Goal: Information Seeking & Learning: Find specific fact

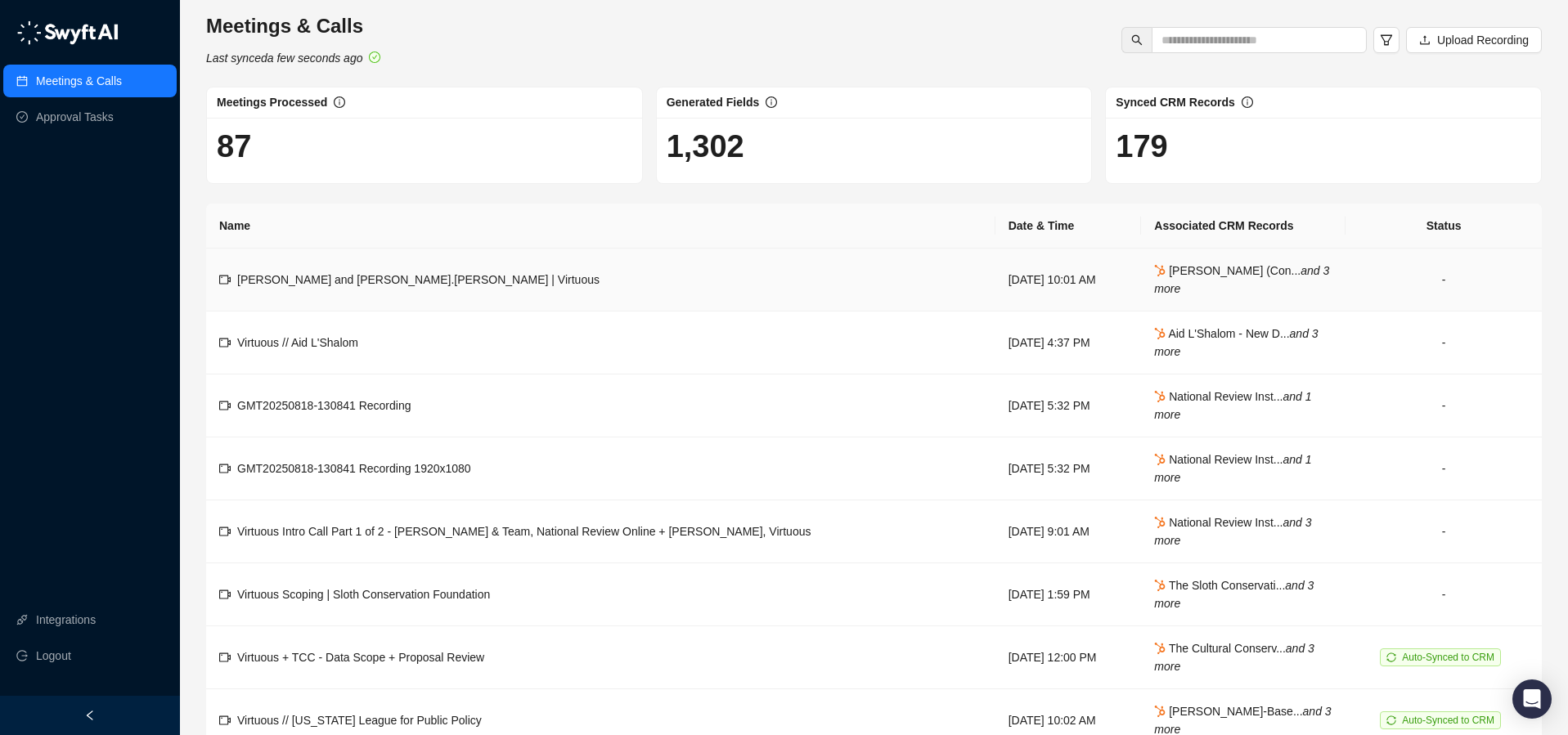
click at [545, 268] on td "[PERSON_NAME] and [PERSON_NAME].[PERSON_NAME] | Virtuous" at bounding box center [600, 280] width 789 height 63
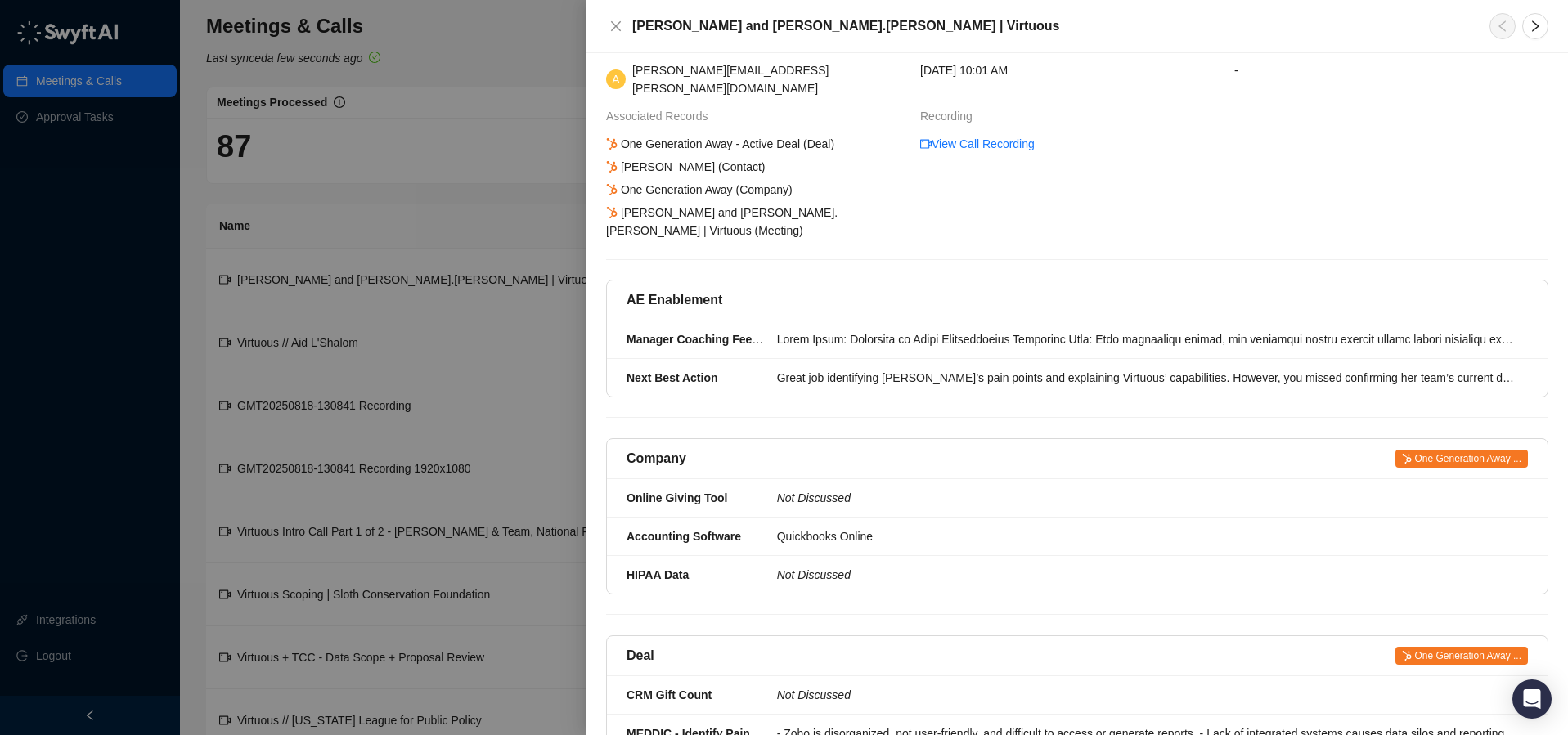
scroll to position [61, 0]
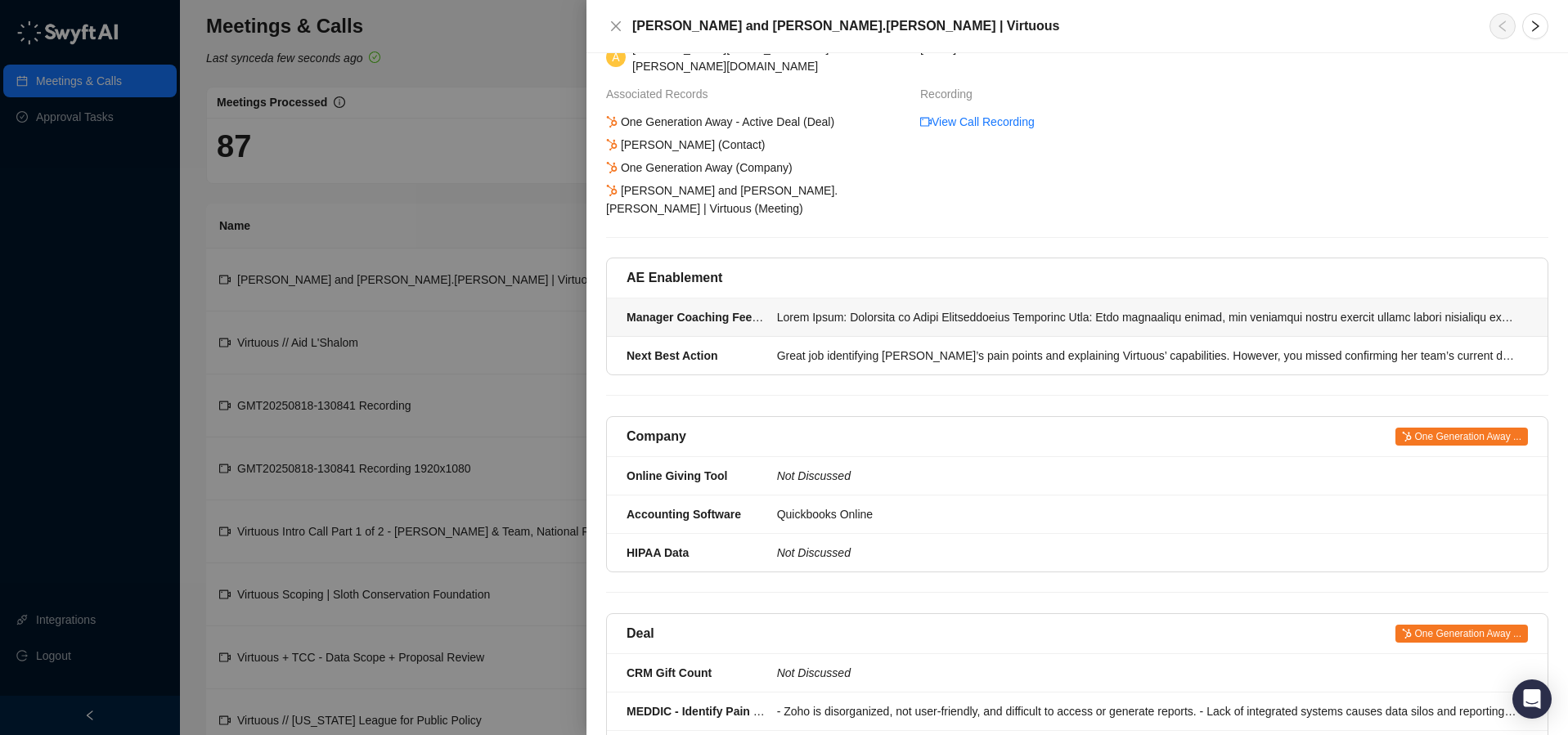
click at [965, 309] on div at bounding box center [1148, 318] width 741 height 18
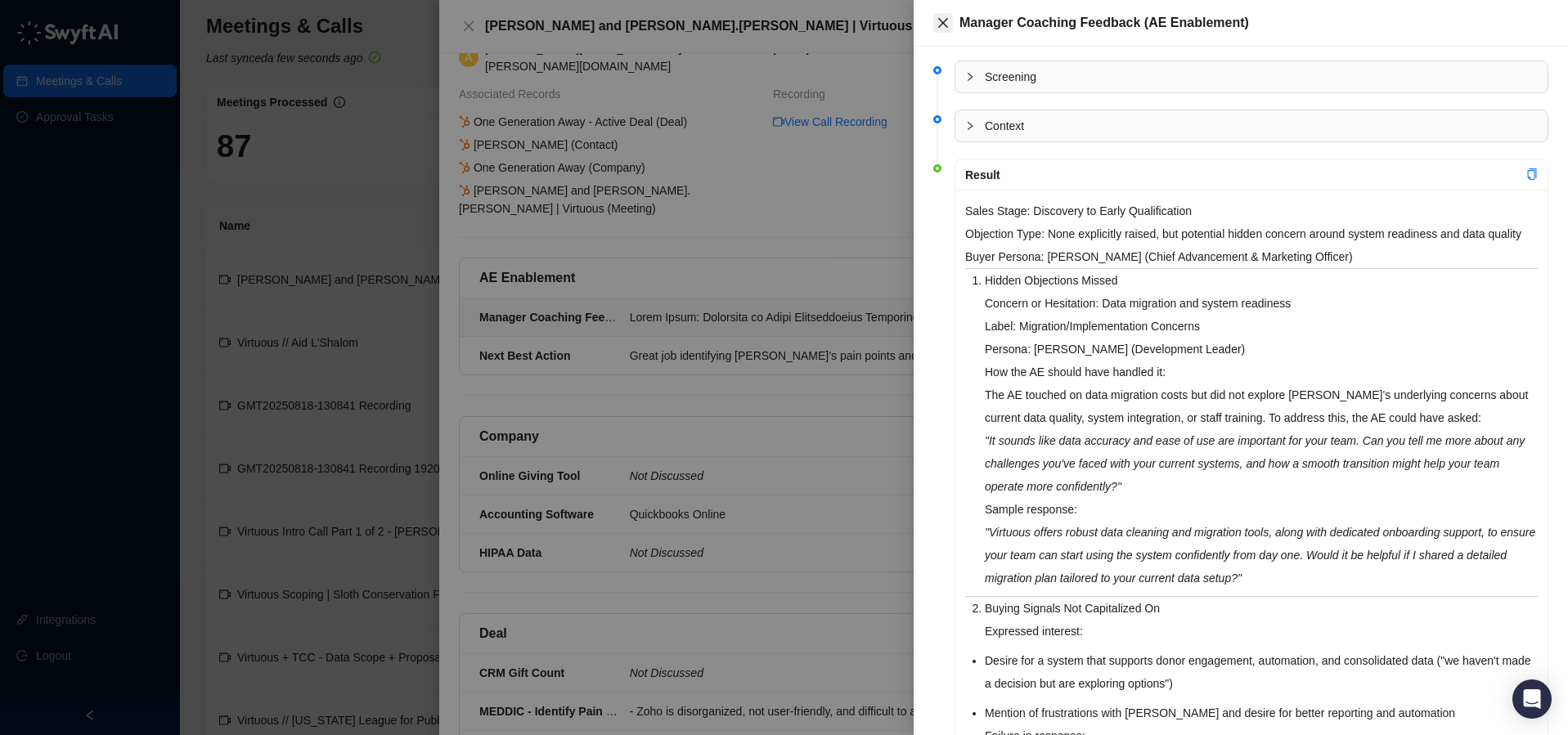
click at [943, 22] on icon "close" at bounding box center [942, 22] width 10 height 10
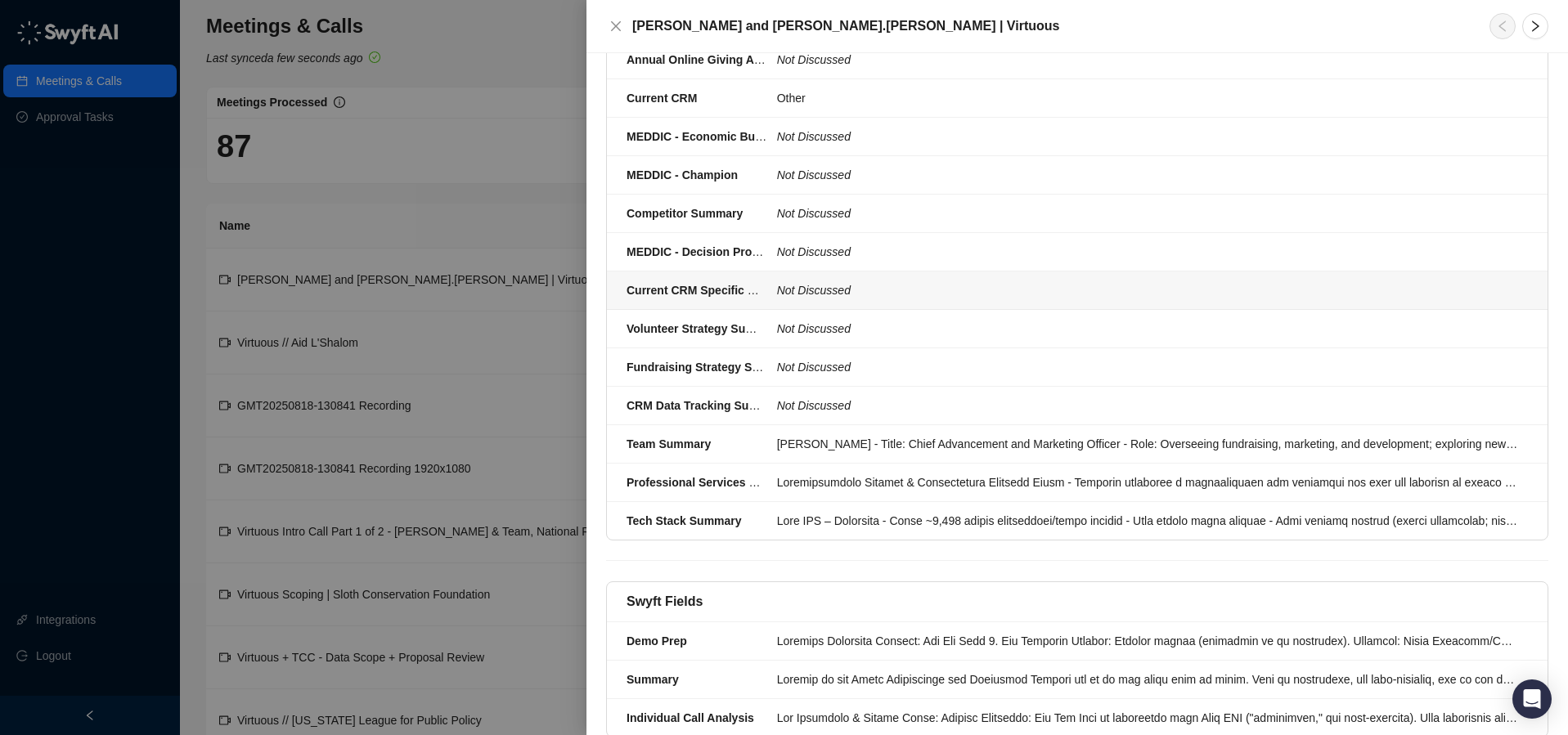
scroll to position [1088, 0]
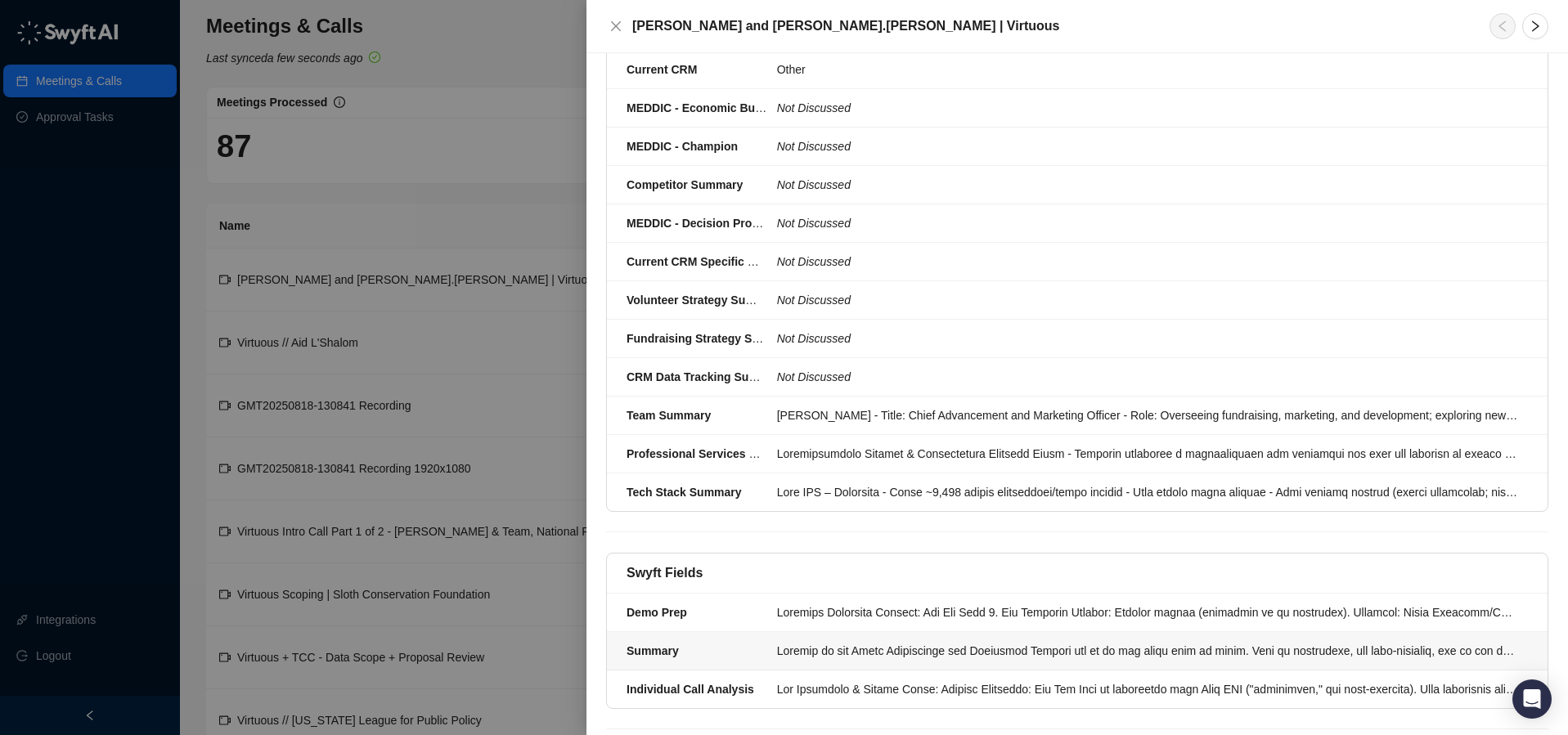
click at [1117, 642] on div at bounding box center [1148, 651] width 741 height 18
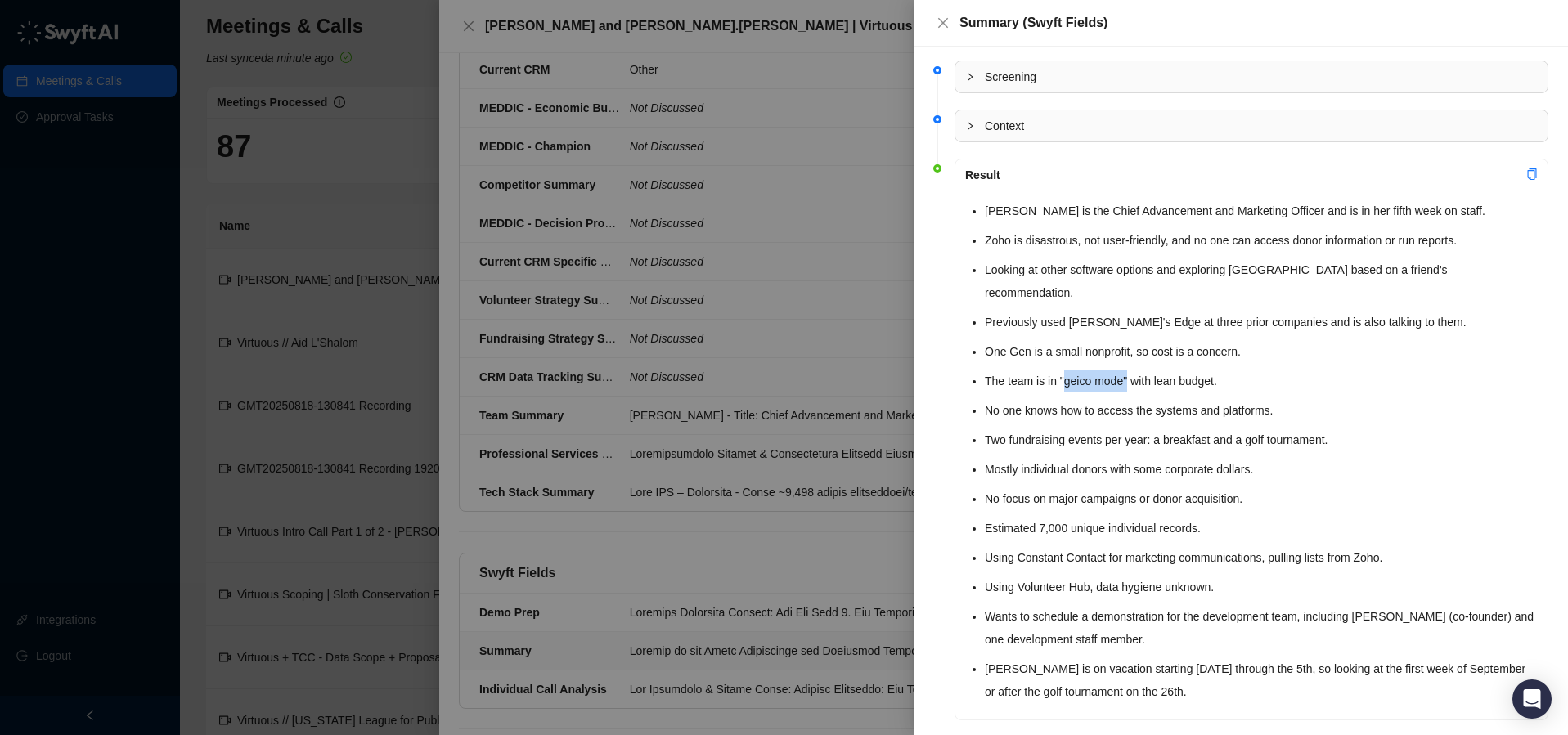
drag, startPoint x: 1133, startPoint y: 362, endPoint x: 1068, endPoint y: 365, distance: 65.1
click at [1068, 370] on li "The team is in "geico mode" with lean budget." at bounding box center [1261, 381] width 553 height 23
copy li "geico mode""
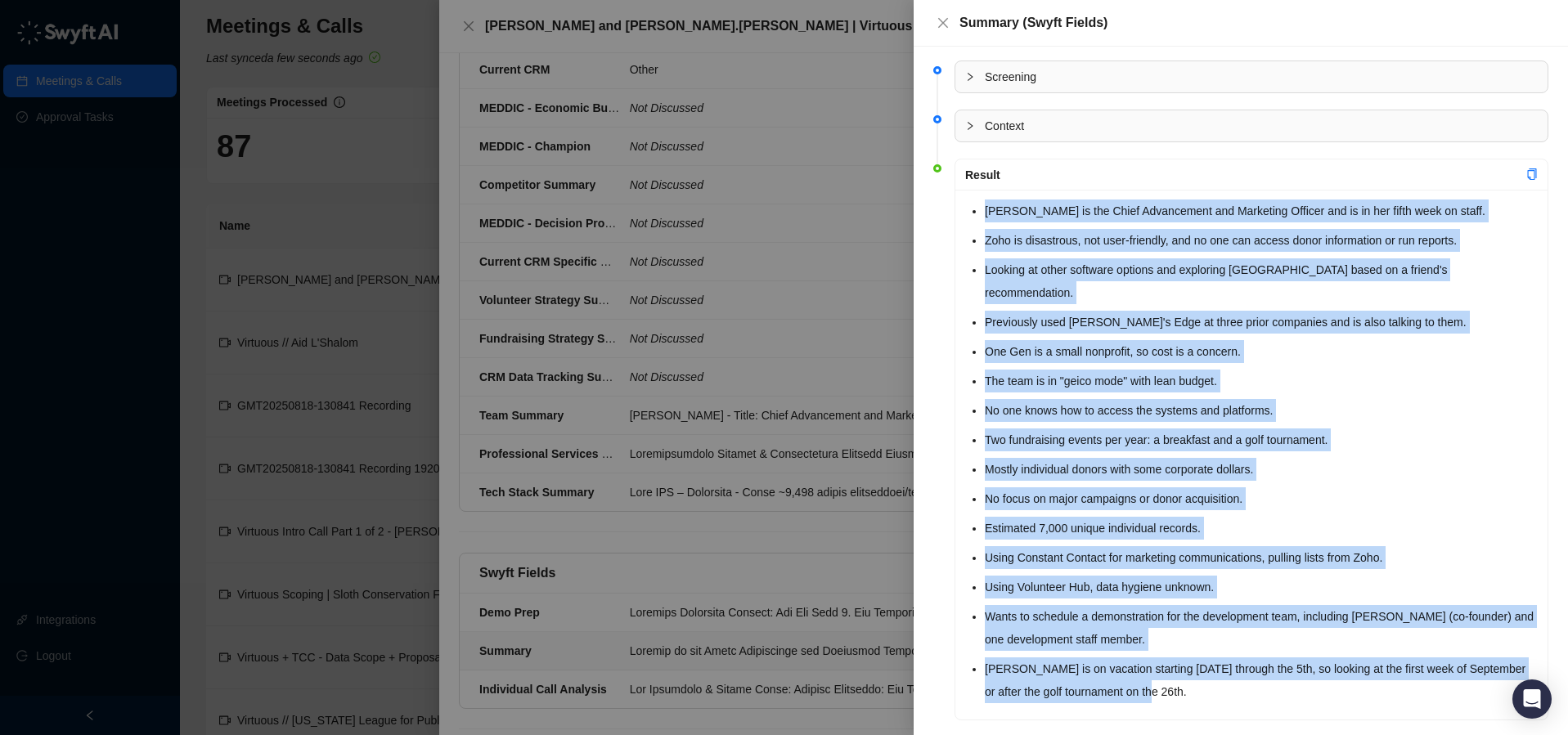
drag, startPoint x: 985, startPoint y: 210, endPoint x: 1259, endPoint y: 692, distance: 554.4
click at [1259, 692] on div "[PERSON_NAME] is the Chief Advancement and Marketing Officer and is in her fift…" at bounding box center [1251, 454] width 592 height 530
copy ul "[PERSON_NAME] is the Chief Advancement and Marketing Officer and is in her fift…"
click at [942, 21] on icon "close" at bounding box center [942, 22] width 13 height 13
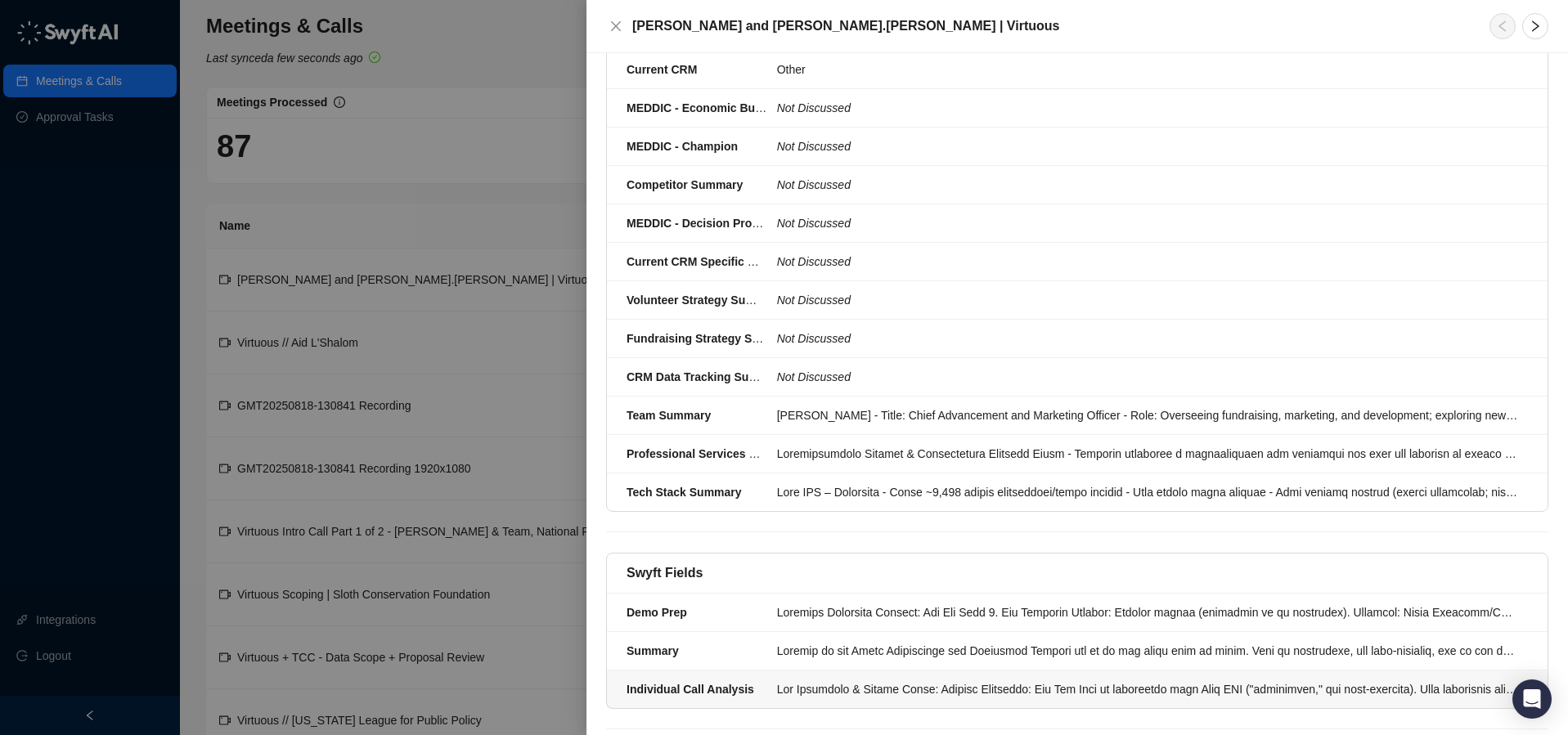
click at [1073, 680] on div at bounding box center [1148, 689] width 741 height 18
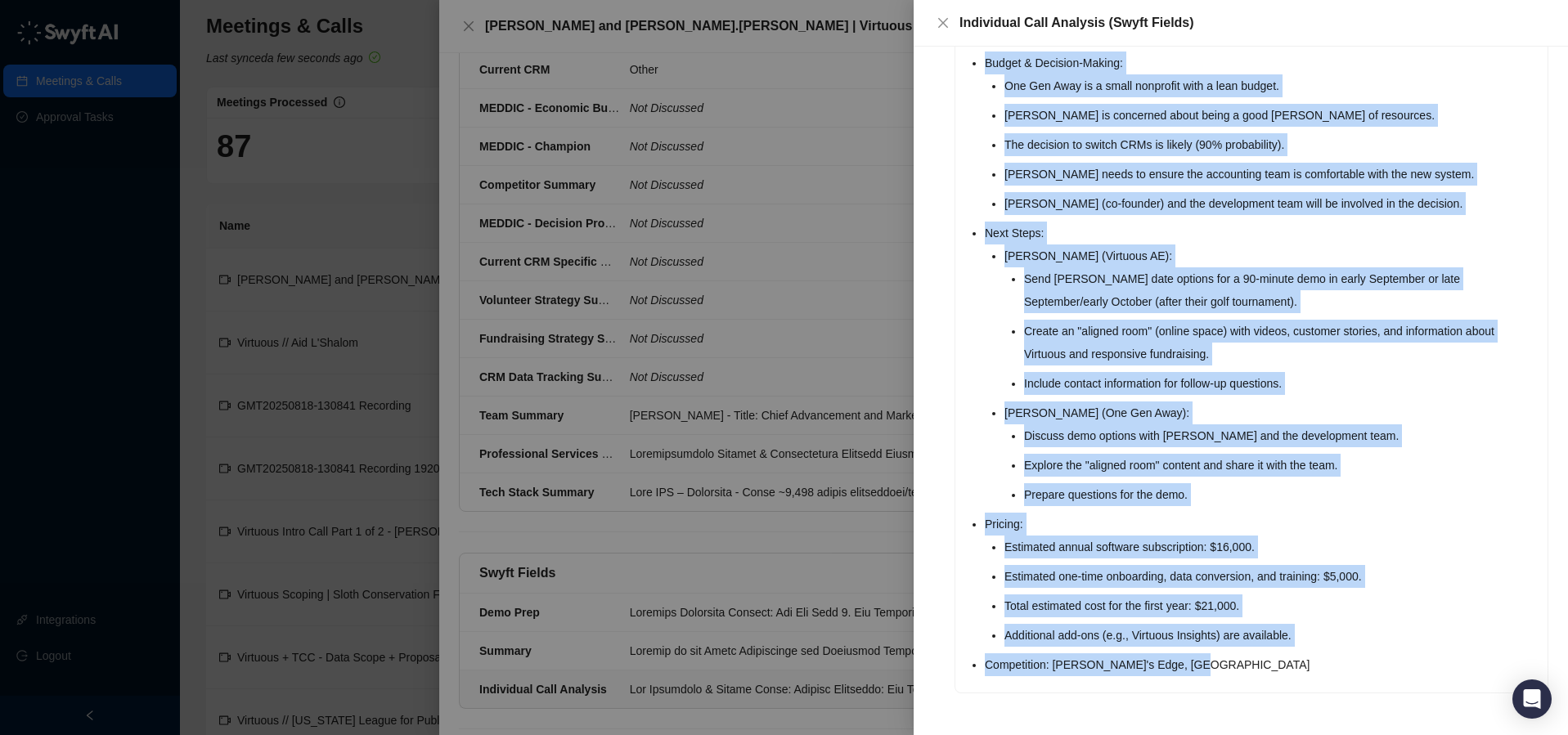
scroll to position [779, 0]
drag, startPoint x: 964, startPoint y: 207, endPoint x: 1329, endPoint y: 669, distance: 588.8
click at [1329, 669] on div "Key Takeaways & Action Items: Current Situation: One Gen Away is struggling wit…" at bounding box center [1251, 62] width 592 height 1259
copy div "Key Takeaways & Action Items: Current Situation: One Gen Away is struggling wit…"
click at [948, 23] on icon "close" at bounding box center [942, 22] width 13 height 13
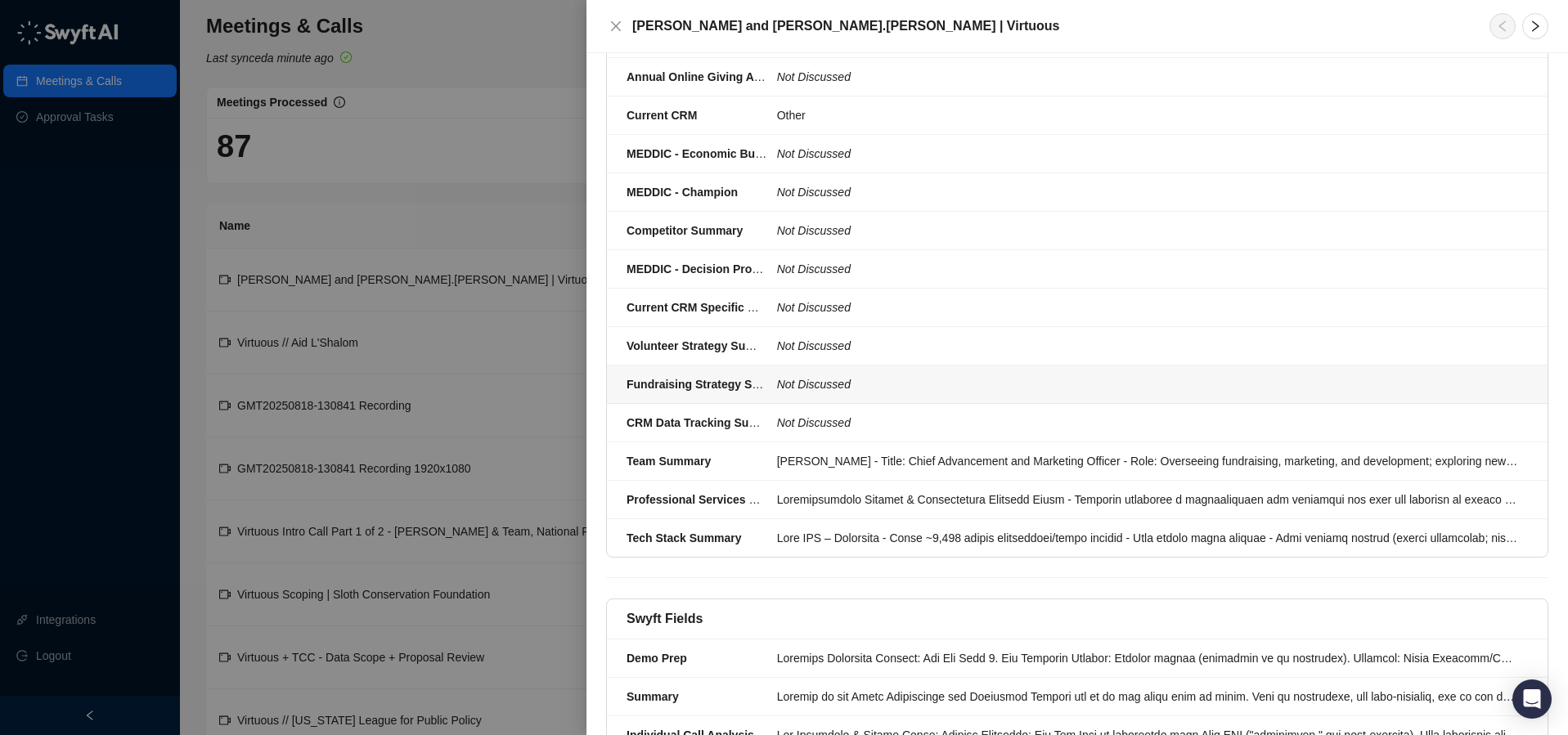
scroll to position [1041, 0]
click at [618, 25] on icon "close" at bounding box center [616, 26] width 13 height 13
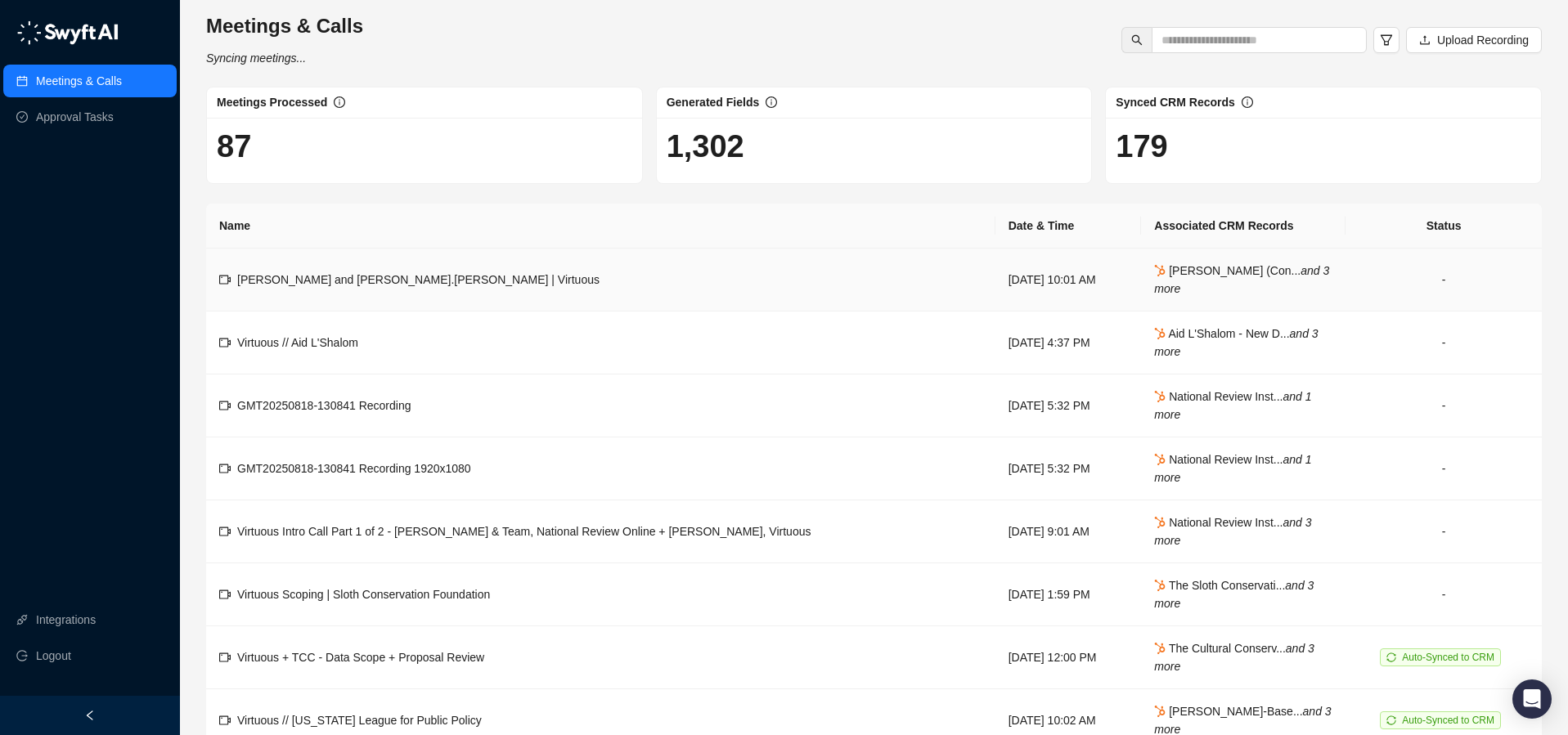
click at [450, 287] on div "[PERSON_NAME] and [PERSON_NAME].[PERSON_NAME] | Virtuous" at bounding box center [418, 280] width 363 height 18
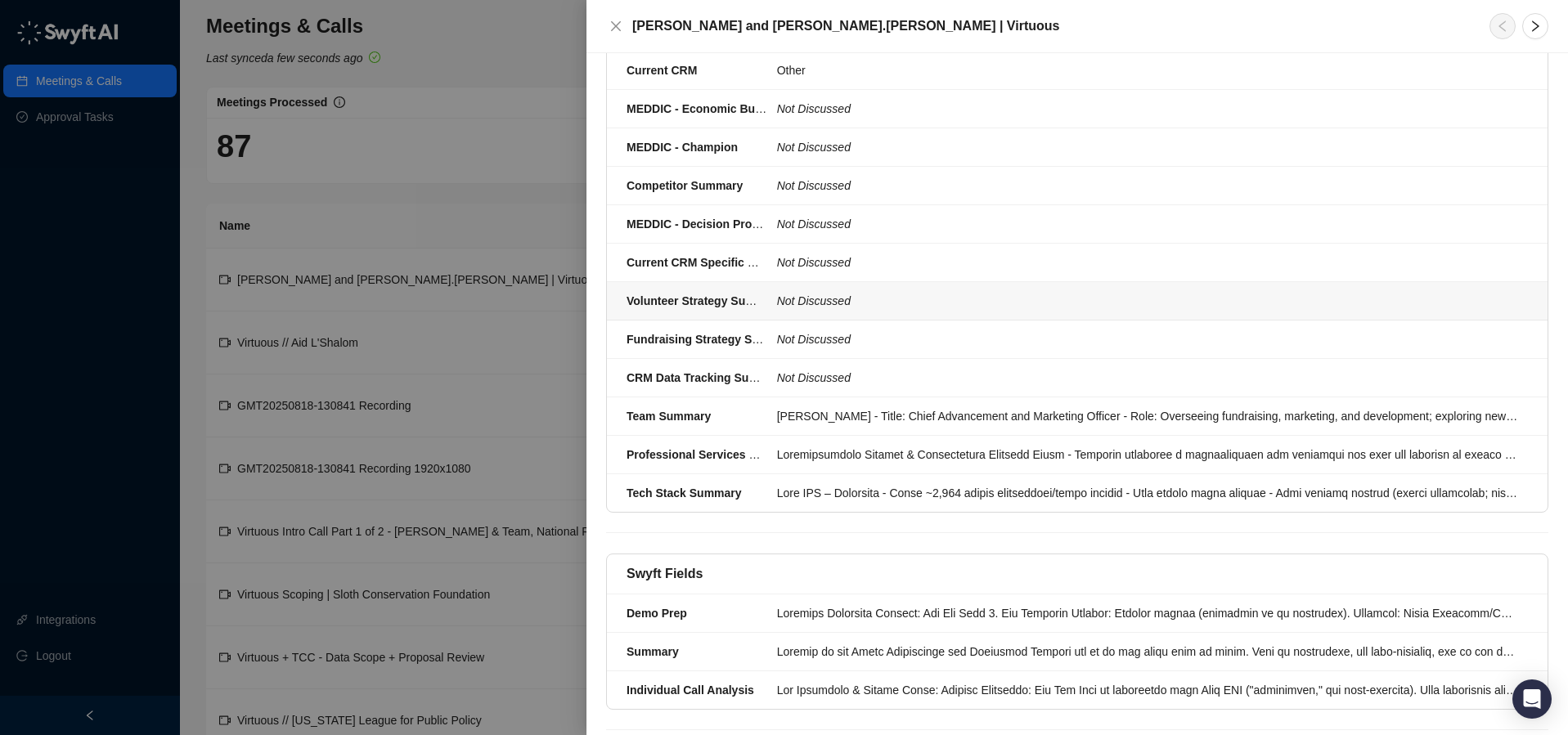
scroll to position [1088, 0]
click at [970, 484] on div at bounding box center [1148, 493] width 741 height 18
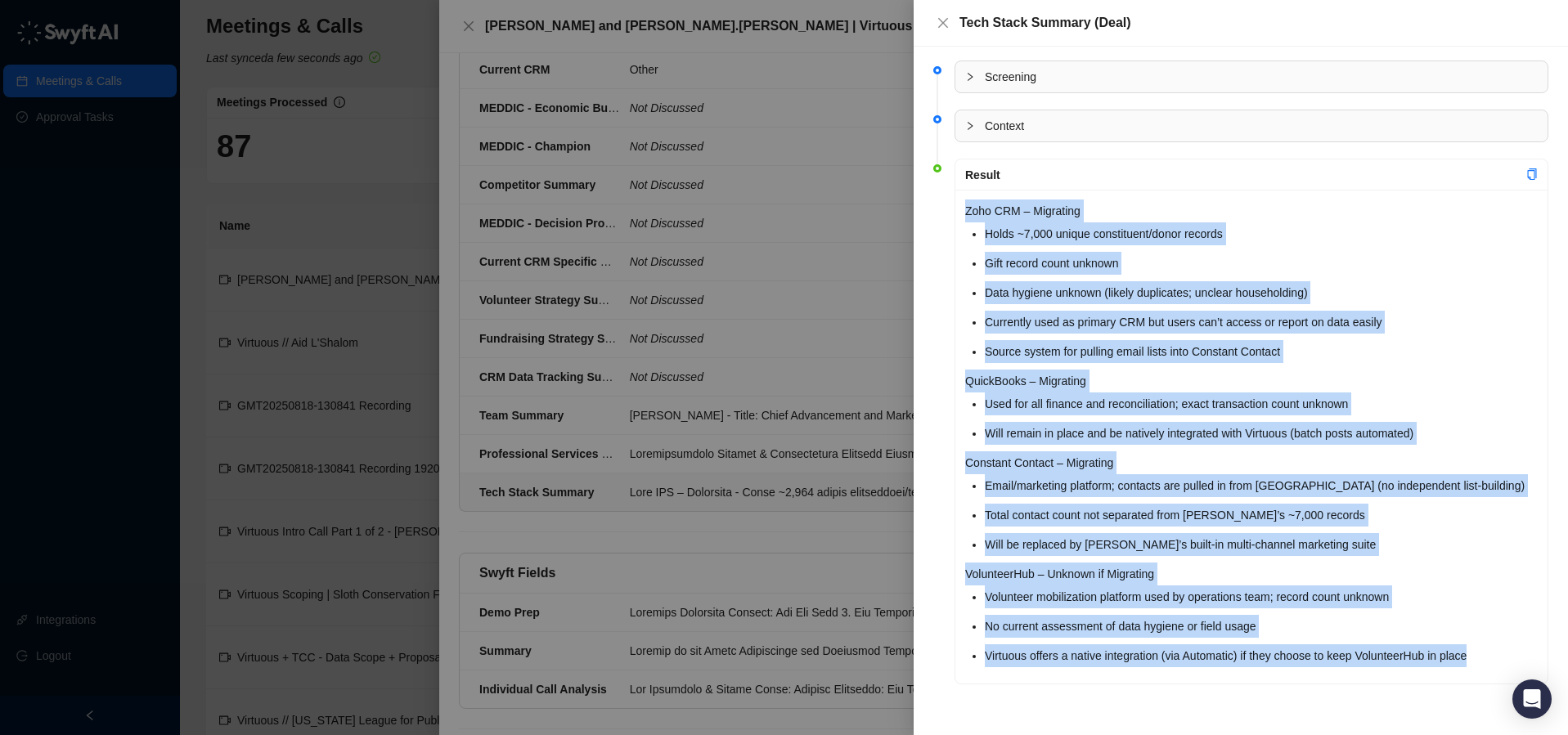
drag, startPoint x: 968, startPoint y: 212, endPoint x: 1520, endPoint y: 667, distance: 715.4
click at [1520, 667] on div "Zoho CRM – Migrating Holds ~7,000 unique constituent/donor records Gift record …" at bounding box center [1251, 436] width 592 height 494
copy div "Zoho CRM – Migrating Holds ~7,000 unique constituent/donor records Gift record …"
click at [945, 25] on icon "close" at bounding box center [942, 22] width 10 height 10
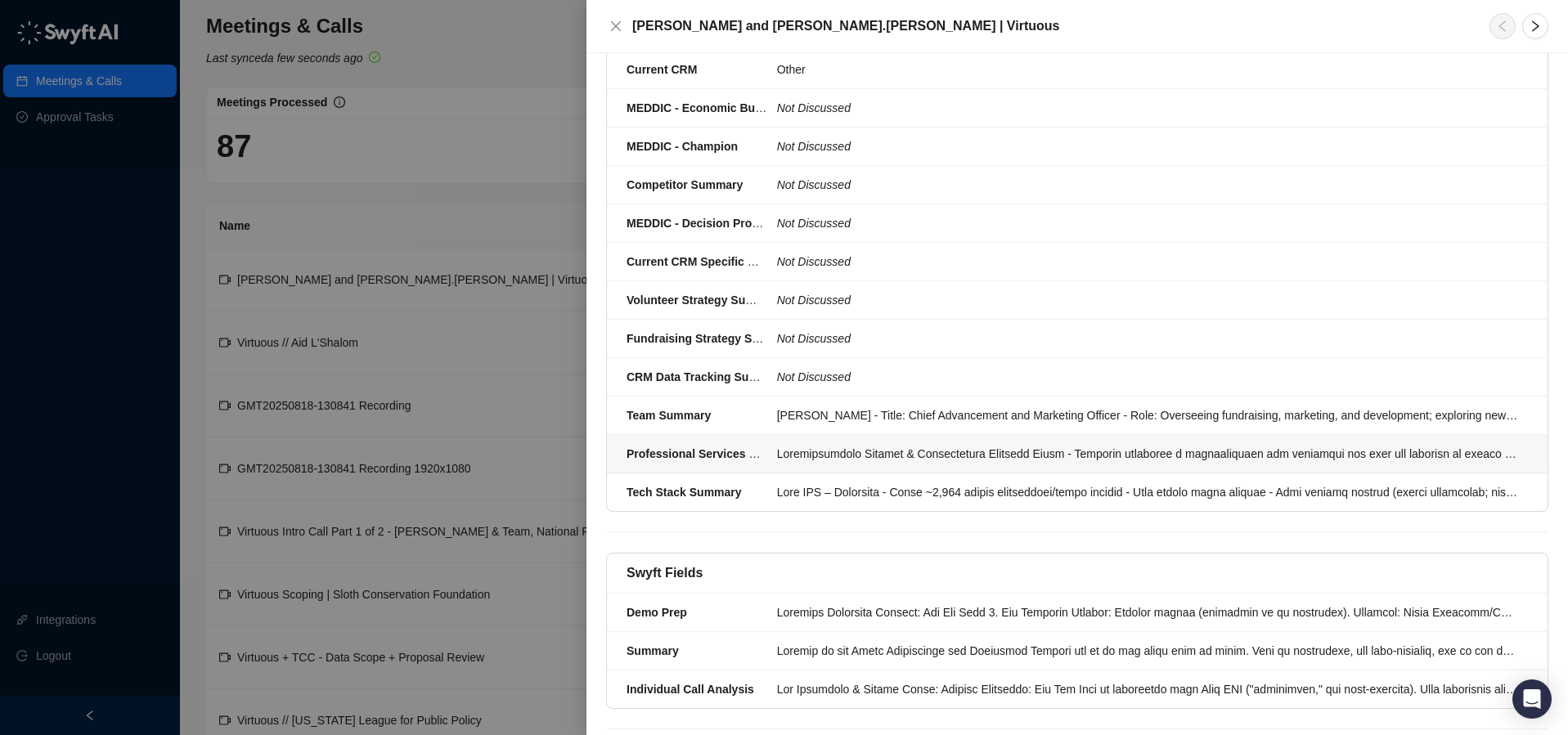
click at [958, 445] on div at bounding box center [1148, 454] width 741 height 18
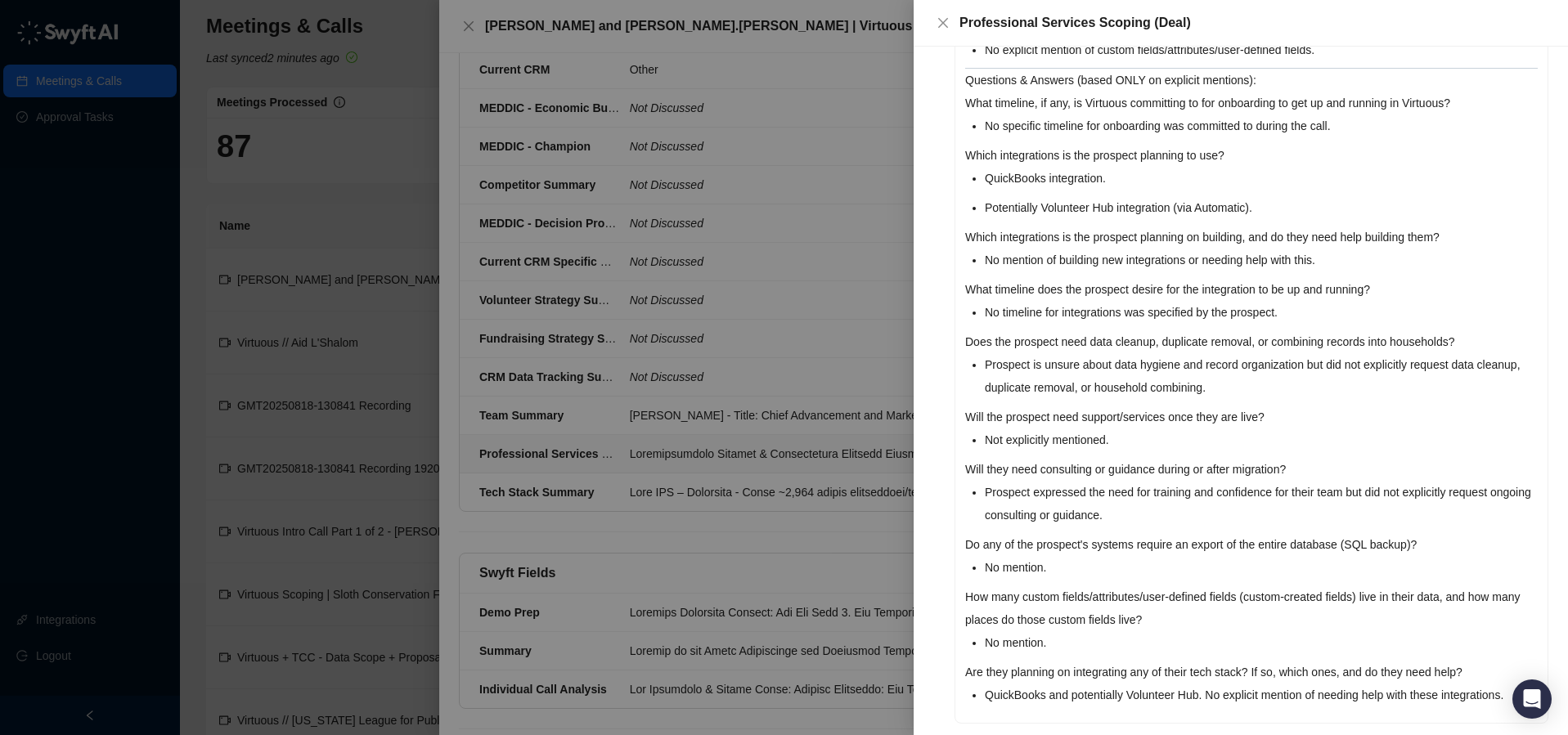
scroll to position [656, 0]
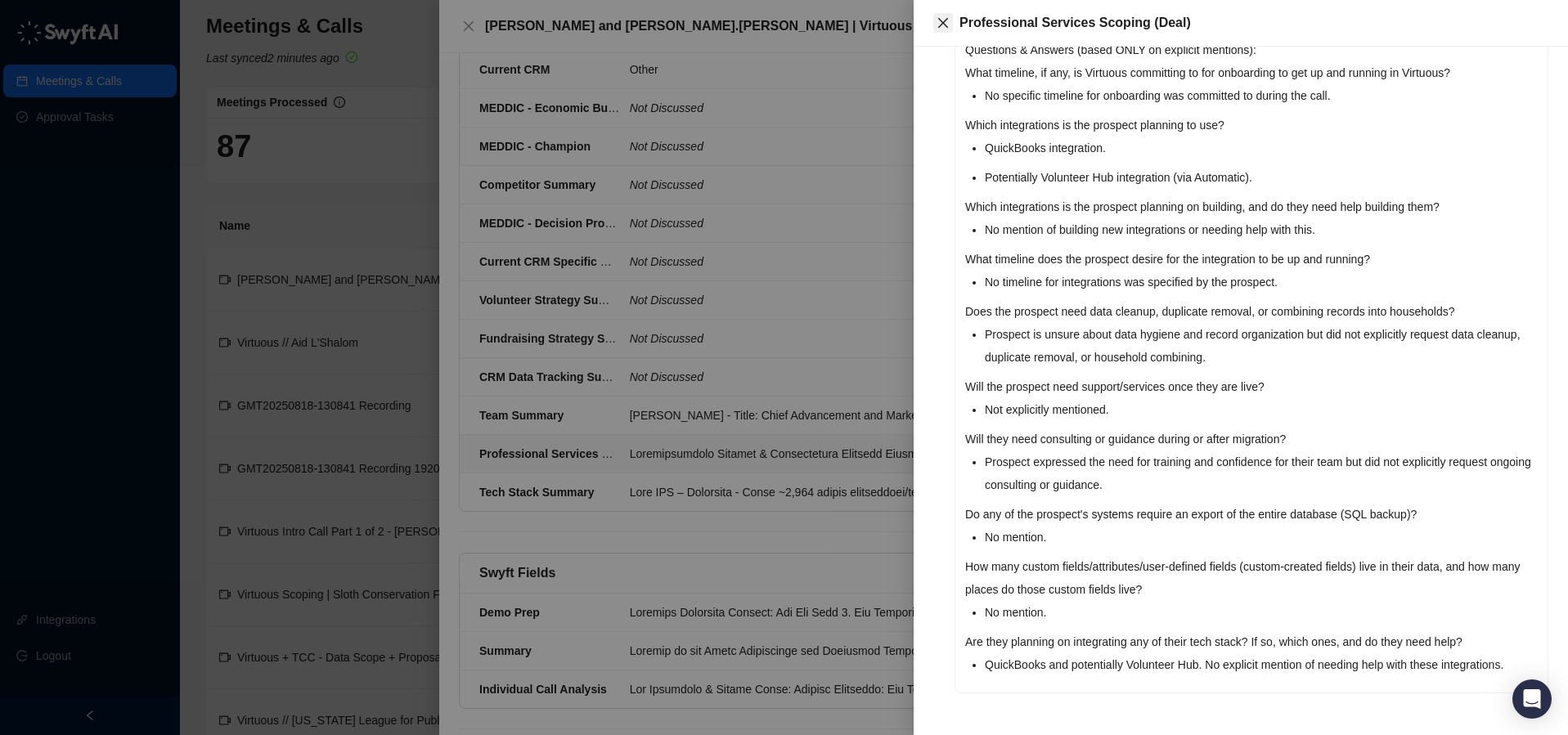
click at [945, 20] on icon "close" at bounding box center [942, 22] width 10 height 10
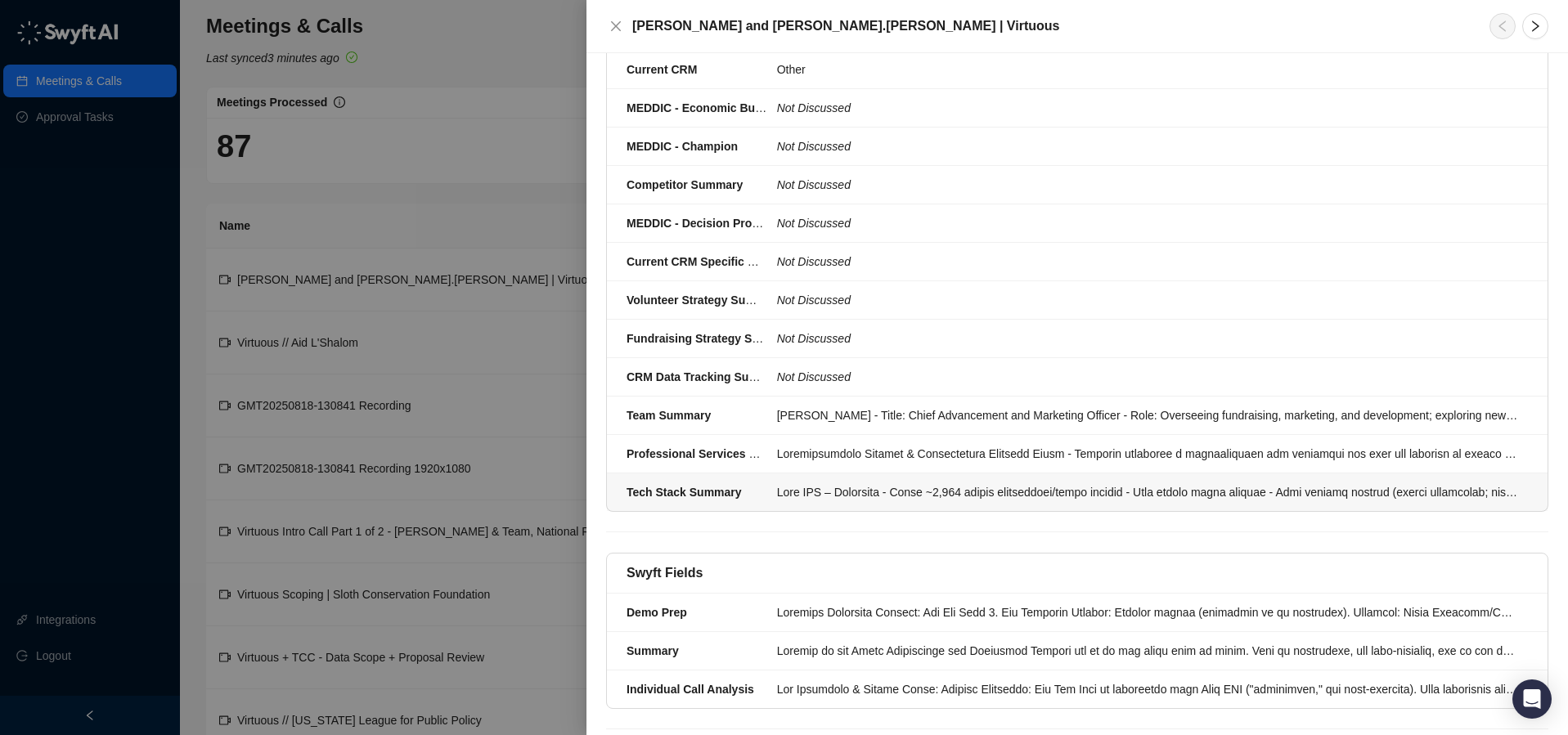
click at [839, 484] on div at bounding box center [1148, 493] width 741 height 18
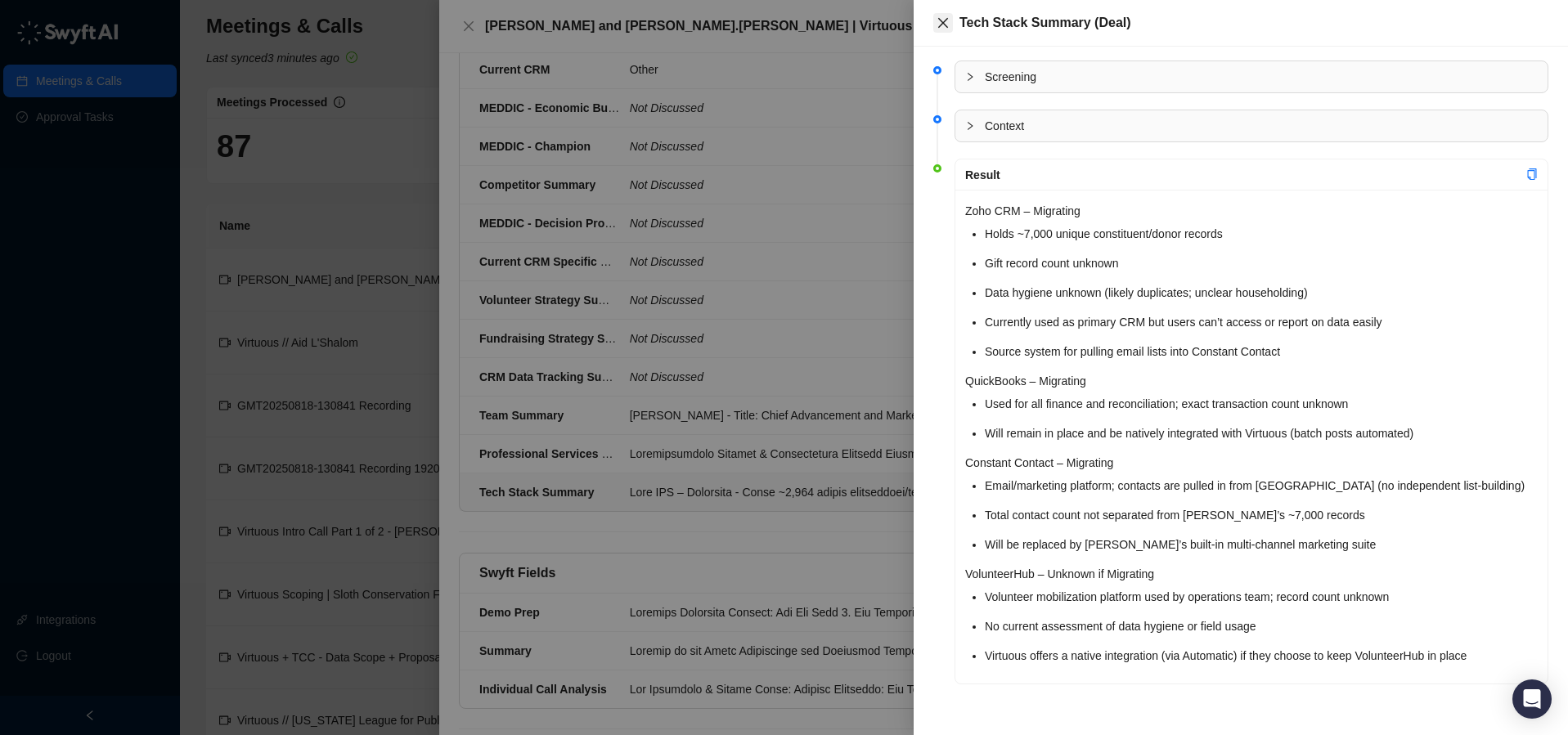
click at [943, 26] on icon "close" at bounding box center [942, 22] width 13 height 13
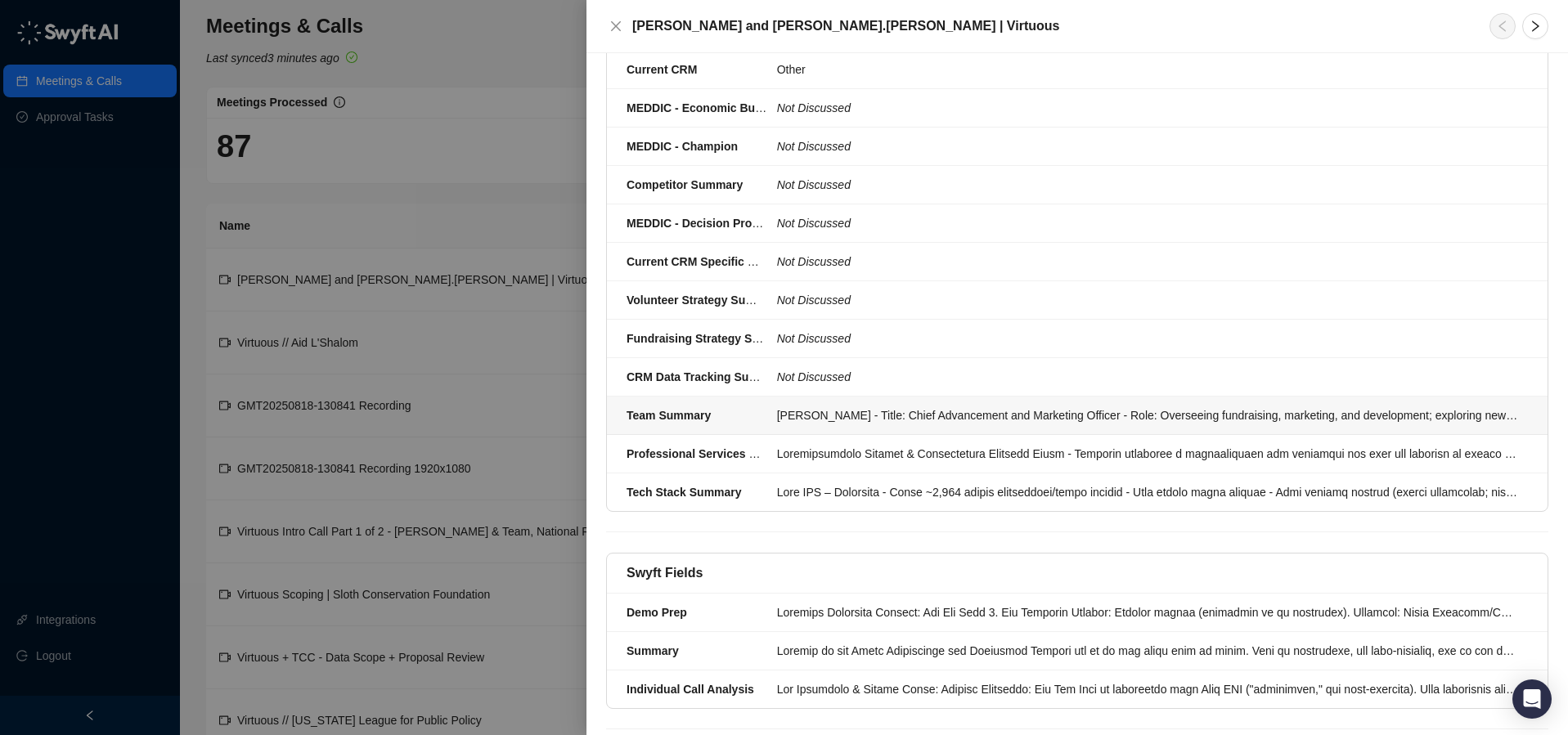
click at [850, 407] on div "[PERSON_NAME] - Title: Chief Advancement and Marketing Officer - Role: Overseei…" at bounding box center [1148, 416] width 741 height 18
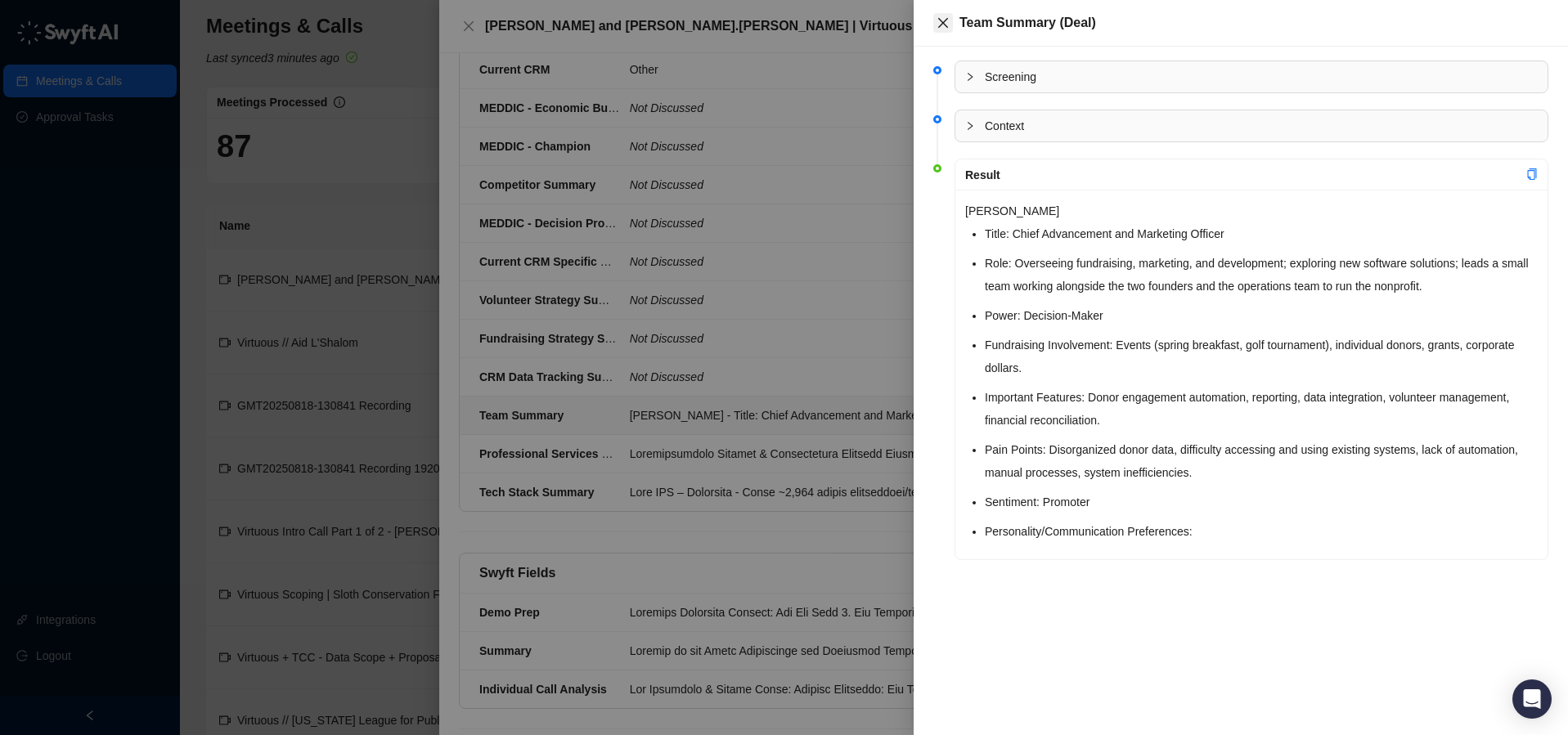
click at [940, 20] on icon "close" at bounding box center [942, 22] width 10 height 10
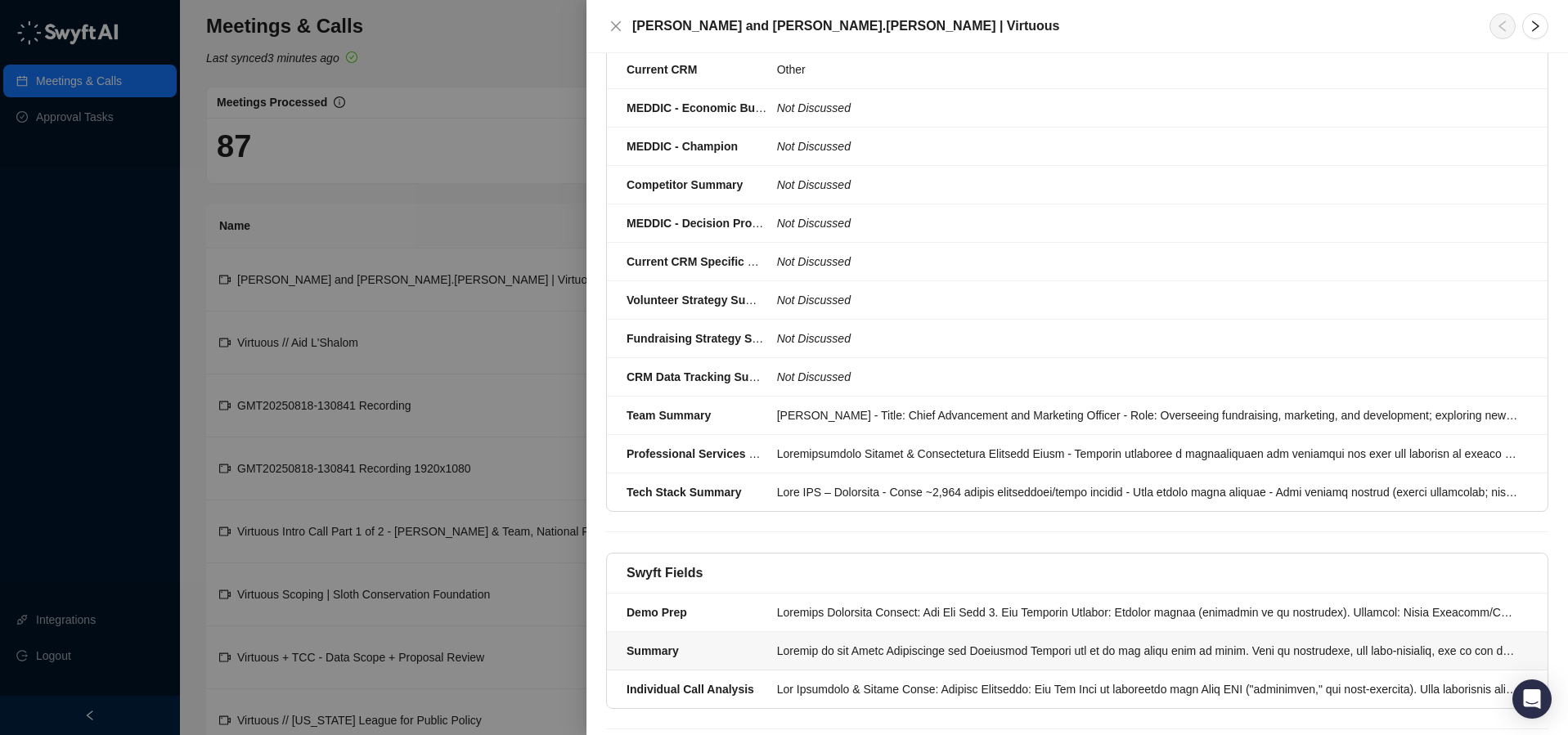
click at [827, 642] on div at bounding box center [1148, 651] width 741 height 18
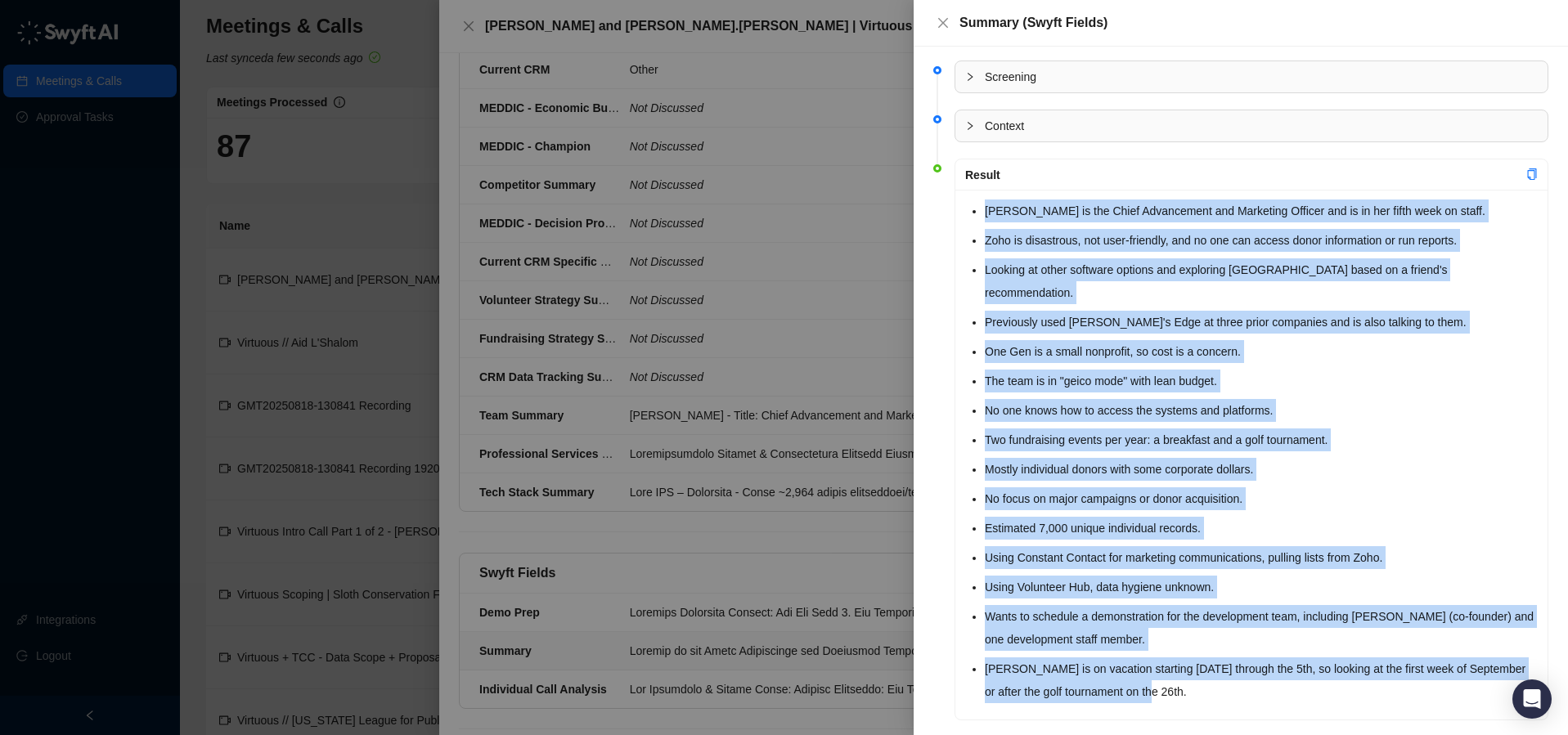
drag, startPoint x: 986, startPoint y: 209, endPoint x: 1197, endPoint y: 677, distance: 513.4
copy ul "[PERSON_NAME] is the Chief Advancement and Marketing Officer and is in her fift…"
click at [943, 23] on icon "close" at bounding box center [942, 22] width 10 height 10
